Goal: Task Accomplishment & Management: Use online tool/utility

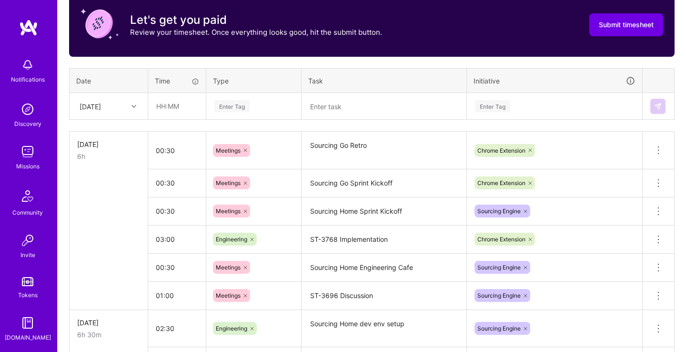
scroll to position [331, 0]
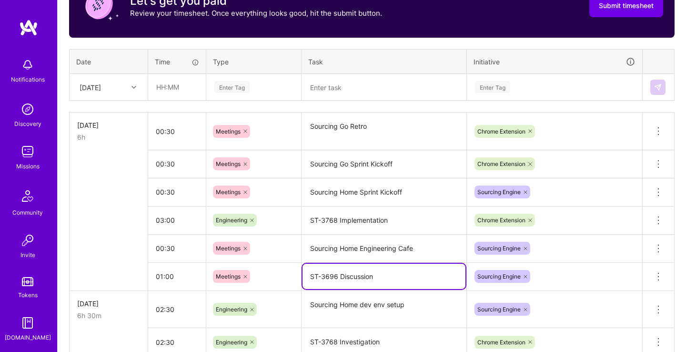
drag, startPoint x: 338, startPoint y: 276, endPoint x: 308, endPoint y: 276, distance: 29.6
click at [308, 276] on textarea "ST-3696 Discussion" at bounding box center [384, 276] width 163 height 25
click at [196, 87] on input "text" at bounding box center [177, 86] width 57 height 25
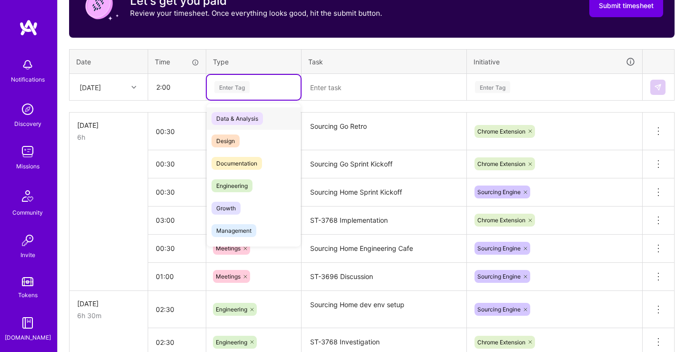
type input "02:00"
click at [255, 89] on div "Enter Tag" at bounding box center [254, 87] width 81 height 12
click at [253, 179] on div "Engineering" at bounding box center [254, 185] width 94 height 22
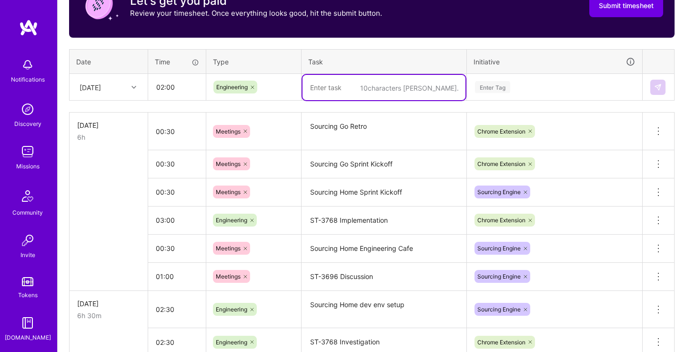
click at [347, 87] on textarea at bounding box center [384, 87] width 163 height 25
paste textarea ", company_id: dto.companyId, meeting_id: dto.meetingId, user_id: dto.userId"
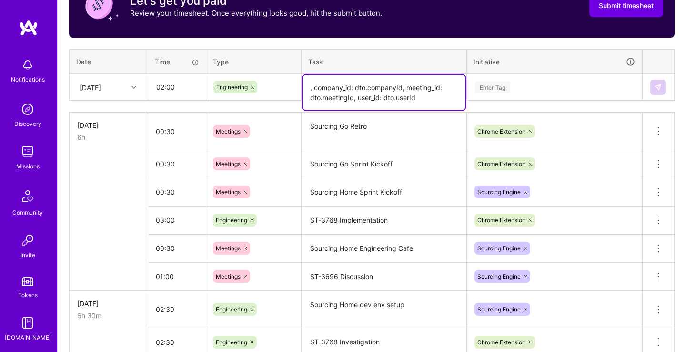
click at [429, 96] on textarea ", company_id: dto.companyId, meeting_id: dto.meetingId, user_id: dto.userId" at bounding box center [384, 92] width 163 height 35
drag, startPoint x: 430, startPoint y: 94, endPoint x: 265, endPoint y: 77, distance: 166.3
click at [303, 77] on textarea ", company_id: dto.companyId, meeting_id: dto.meetingId, user_id: dto.userId" at bounding box center [384, 92] width 163 height 35
paste textarea "ST-3696"
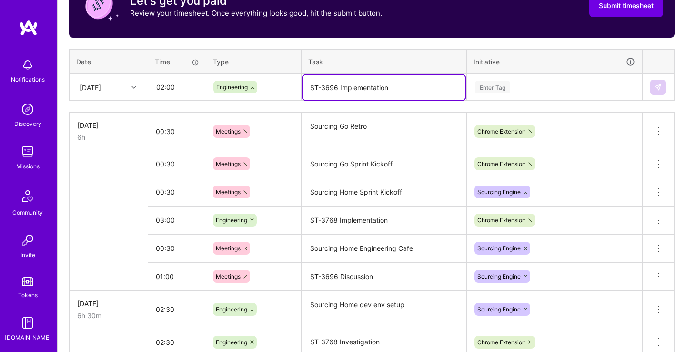
type textarea "ST-3696 Implementation"
click at [528, 80] on div "Enter Tag" at bounding box center [555, 87] width 174 height 25
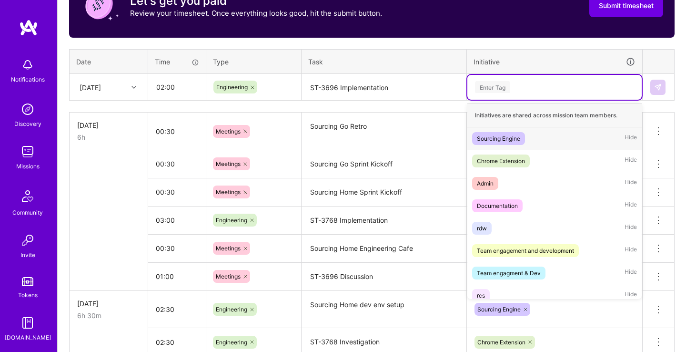
click at [522, 142] on span "Sourcing Engine" at bounding box center [498, 138] width 53 height 13
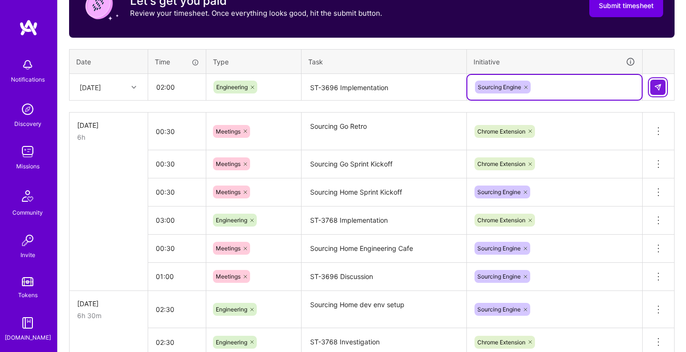
click at [662, 84] on img at bounding box center [659, 87] width 8 height 8
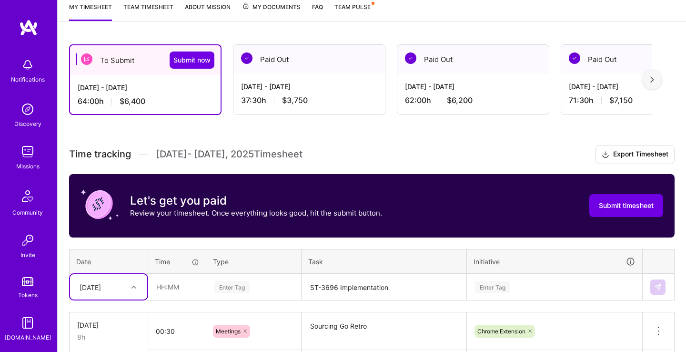
scroll to position [131, 0]
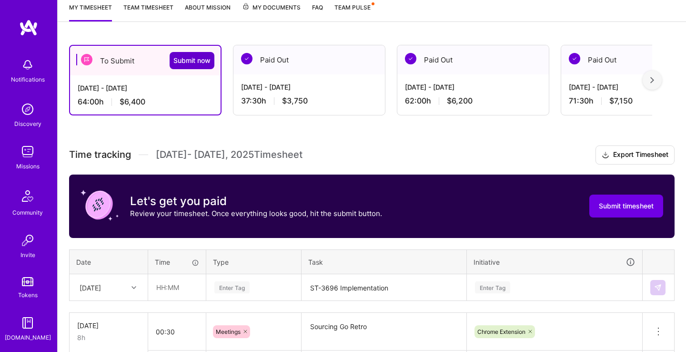
click at [193, 60] on span "Submit now" at bounding box center [192, 61] width 37 height 10
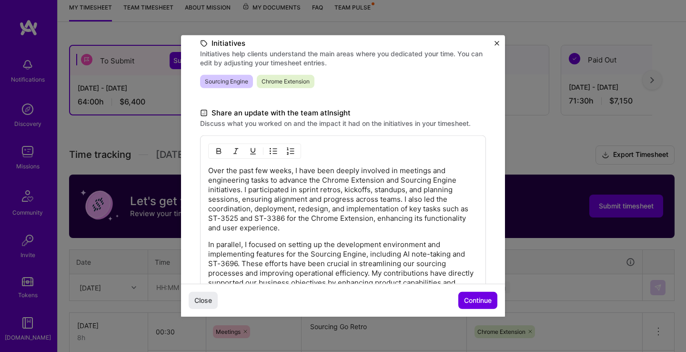
scroll to position [307, 0]
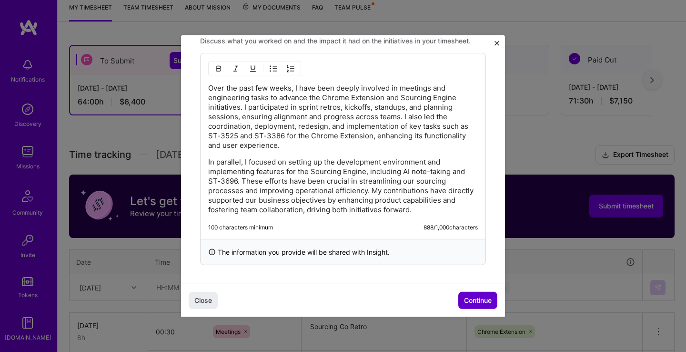
click at [485, 299] on span "Continue" at bounding box center [478, 301] width 28 height 10
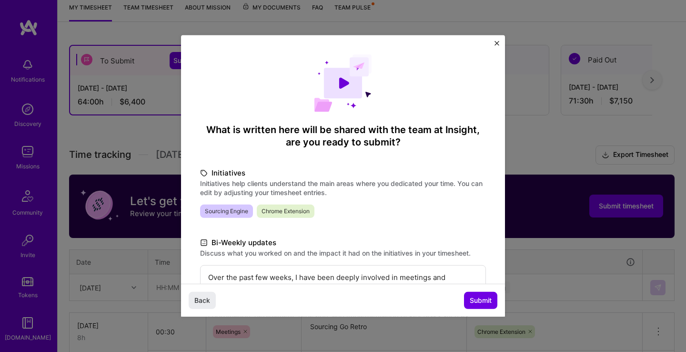
scroll to position [179, 0]
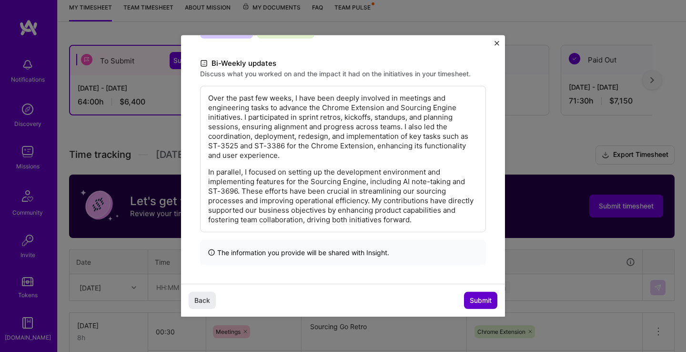
click at [478, 303] on span "Submit" at bounding box center [481, 301] width 22 height 10
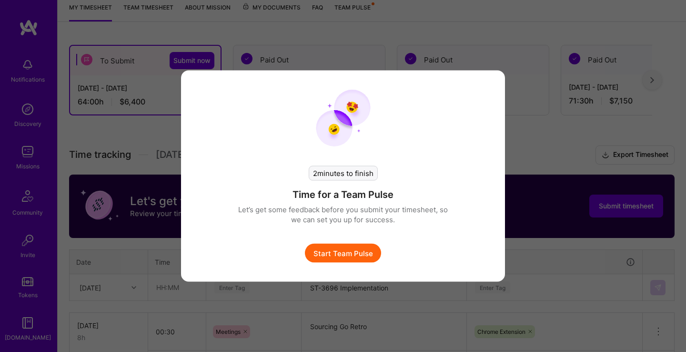
click at [343, 248] on button "Start Team Pulse" at bounding box center [343, 253] width 76 height 19
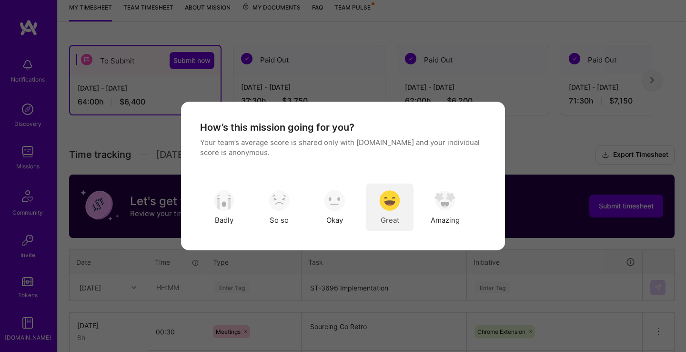
click at [397, 205] on img "modal" at bounding box center [389, 200] width 21 height 21
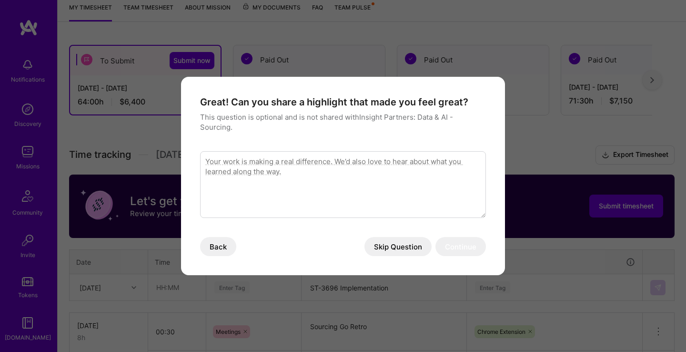
click at [409, 249] on button "Skip Question" at bounding box center [398, 246] width 67 height 19
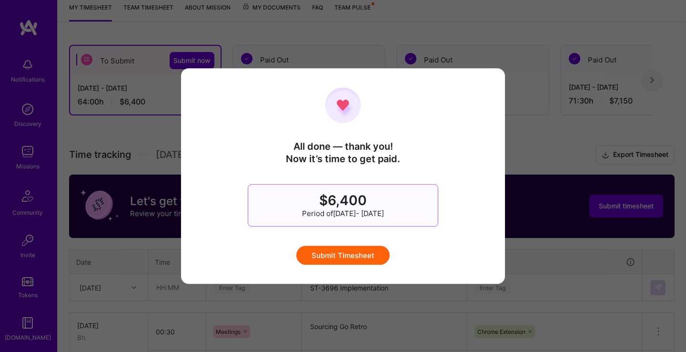
click at [344, 259] on button "Submit Timesheet" at bounding box center [343, 255] width 93 height 19
